Goal: Information Seeking & Learning: Learn about a topic

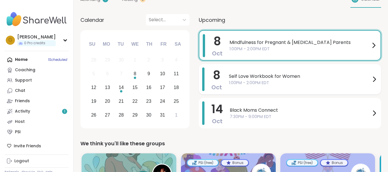
click at [244, 78] on span "Self Love Workbook for Women" at bounding box center [300, 76] width 142 height 7
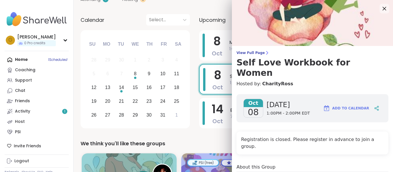
click at [380, 9] on icon at bounding box center [383, 8] width 7 height 7
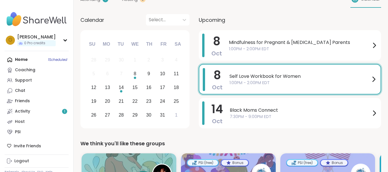
click at [52, 62] on div "Home 1 Scheduled Coaching Support Chat Friends Activity 1 Host PSI" at bounding box center [37, 96] width 64 height 83
click at [42, 83] on link "Support" at bounding box center [37, 80] width 64 height 10
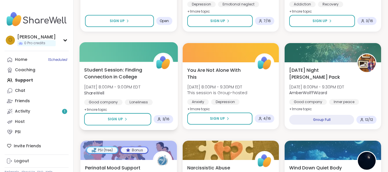
scroll to position [1094, 0]
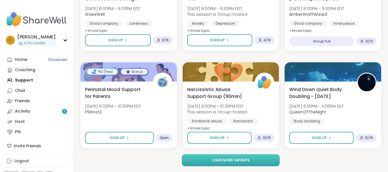
click at [229, 160] on span "Load more groups" at bounding box center [231, 160] width 37 height 5
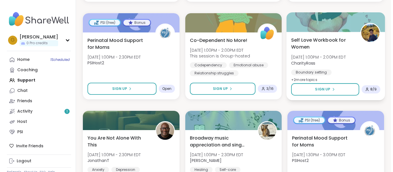
scroll to position [1926, 0]
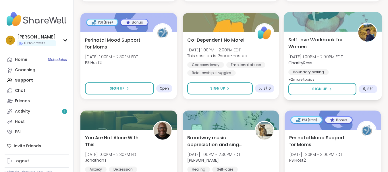
click at [306, 80] on span "+ 2 more topic s" at bounding box center [302, 79] width 26 height 5
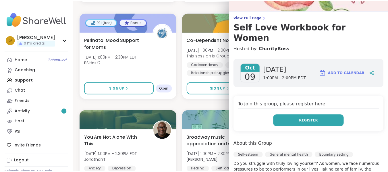
scroll to position [0, 0]
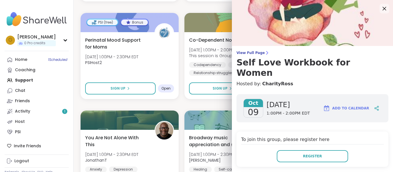
click at [380, 7] on icon at bounding box center [383, 8] width 7 height 7
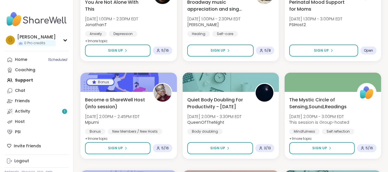
scroll to position [2063, 0]
